Goal: Information Seeking & Learning: Check status

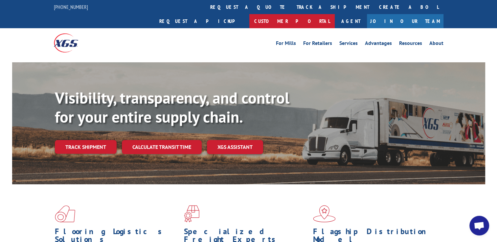
click at [335, 14] on link "Customer Portal" at bounding box center [291, 21] width 85 height 14
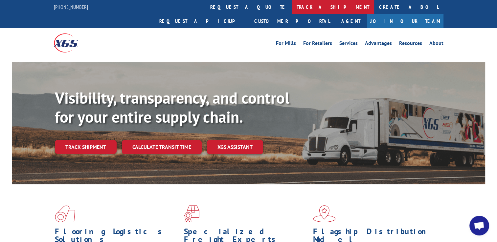
click at [292, 12] on link "track a shipment" at bounding box center [333, 7] width 82 height 14
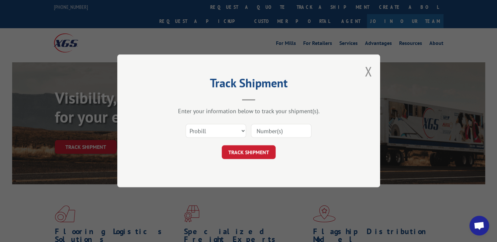
click at [274, 134] on input at bounding box center [281, 132] width 60 height 14
drag, startPoint x: 254, startPoint y: 126, endPoint x: 241, endPoint y: 128, distance: 12.6
click at [247, 127] on div "Select category... Probill BOL PO" at bounding box center [248, 132] width 197 height 22
click at [233, 129] on select "Select category... Probill BOL PO" at bounding box center [216, 132] width 60 height 14
select select "bol"
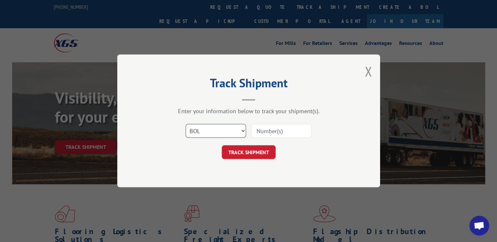
click at [186, 125] on select "Select category... Probill BOL PO" at bounding box center [216, 132] width 60 height 14
click at [265, 130] on input at bounding box center [281, 132] width 60 height 14
type input "2838053"
click at [264, 152] on button "TRACK SHIPMENT" at bounding box center [249, 153] width 54 height 14
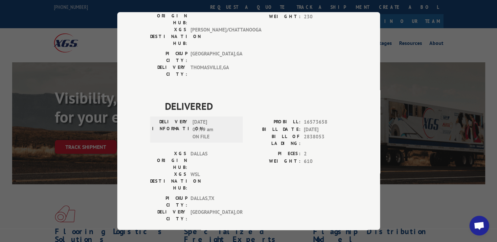
scroll to position [322, 0]
